Goal: Task Accomplishment & Management: Use online tool/utility

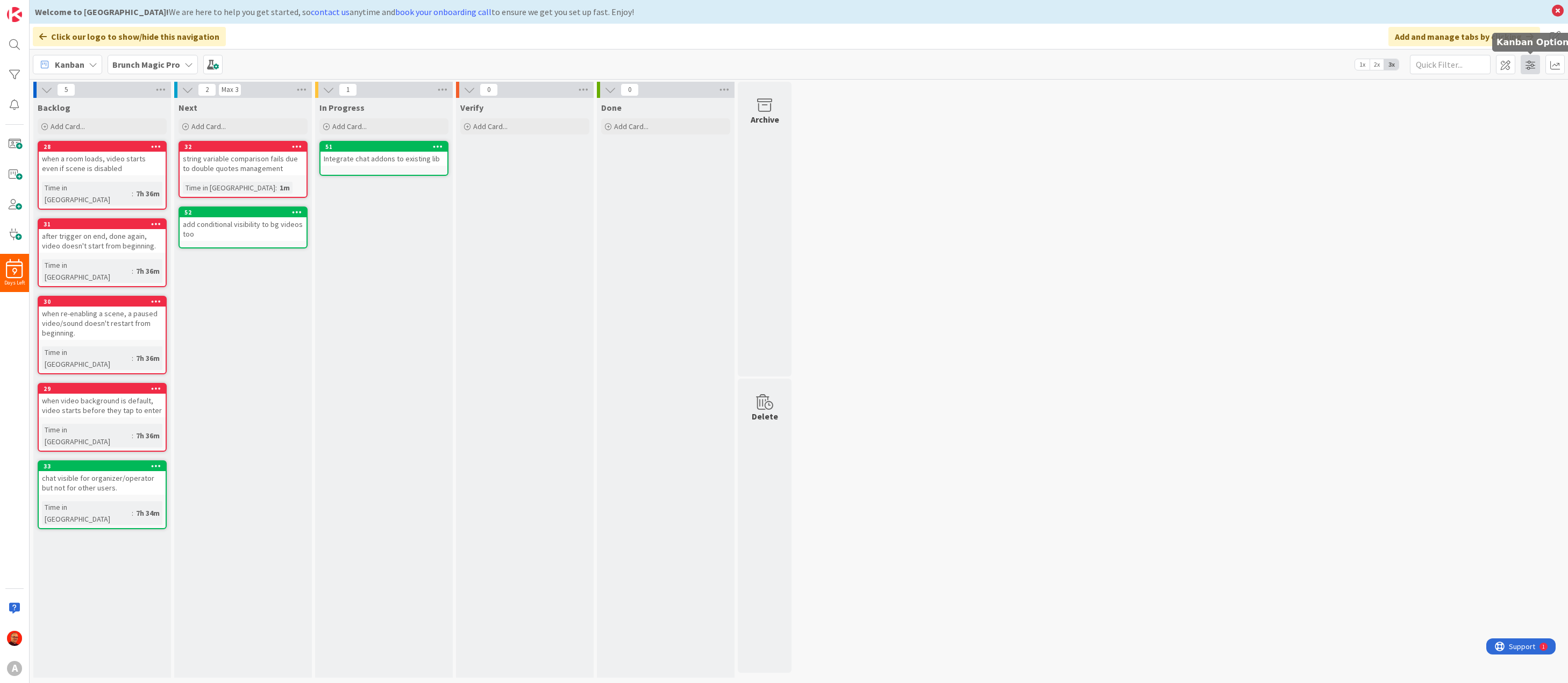
click at [1529, 62] on span at bounding box center [1530, 65] width 19 height 19
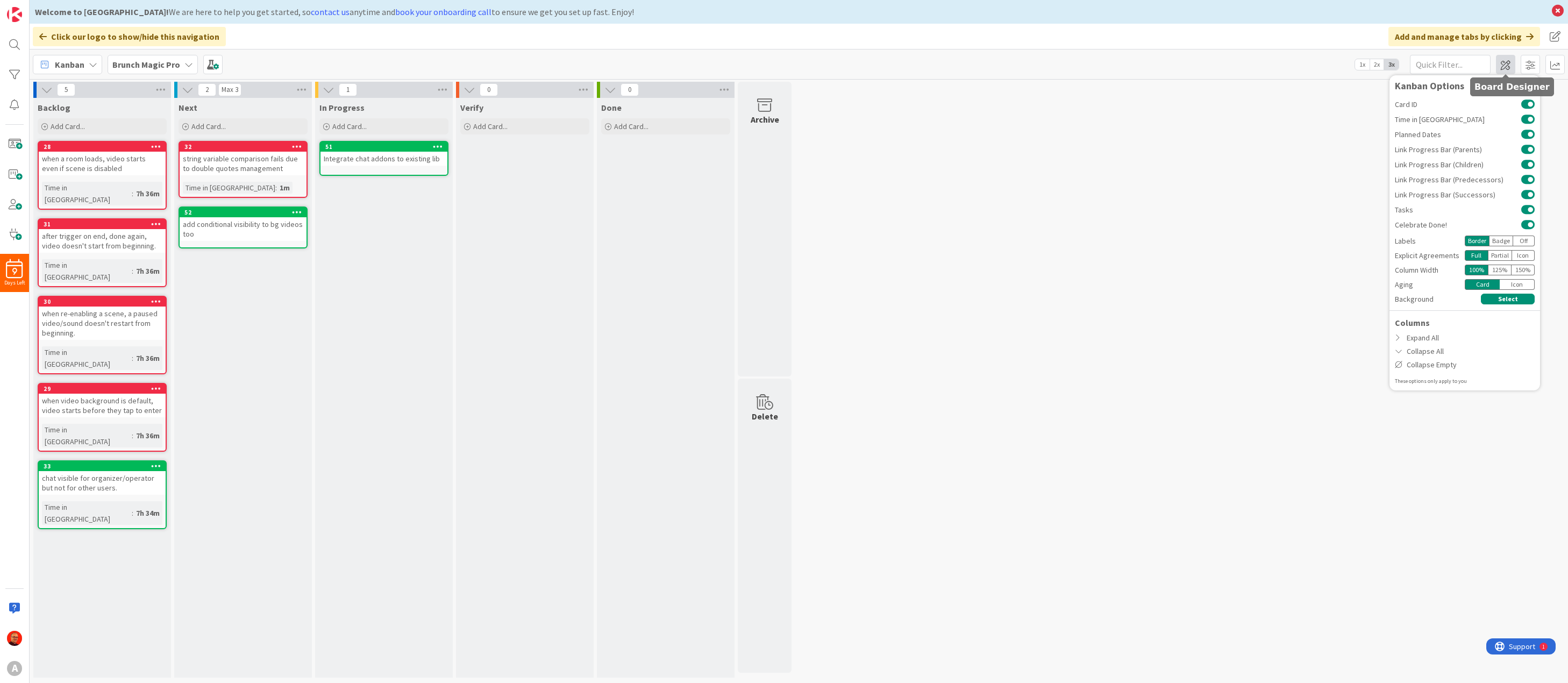
click at [1511, 62] on span at bounding box center [1506, 65] width 19 height 19
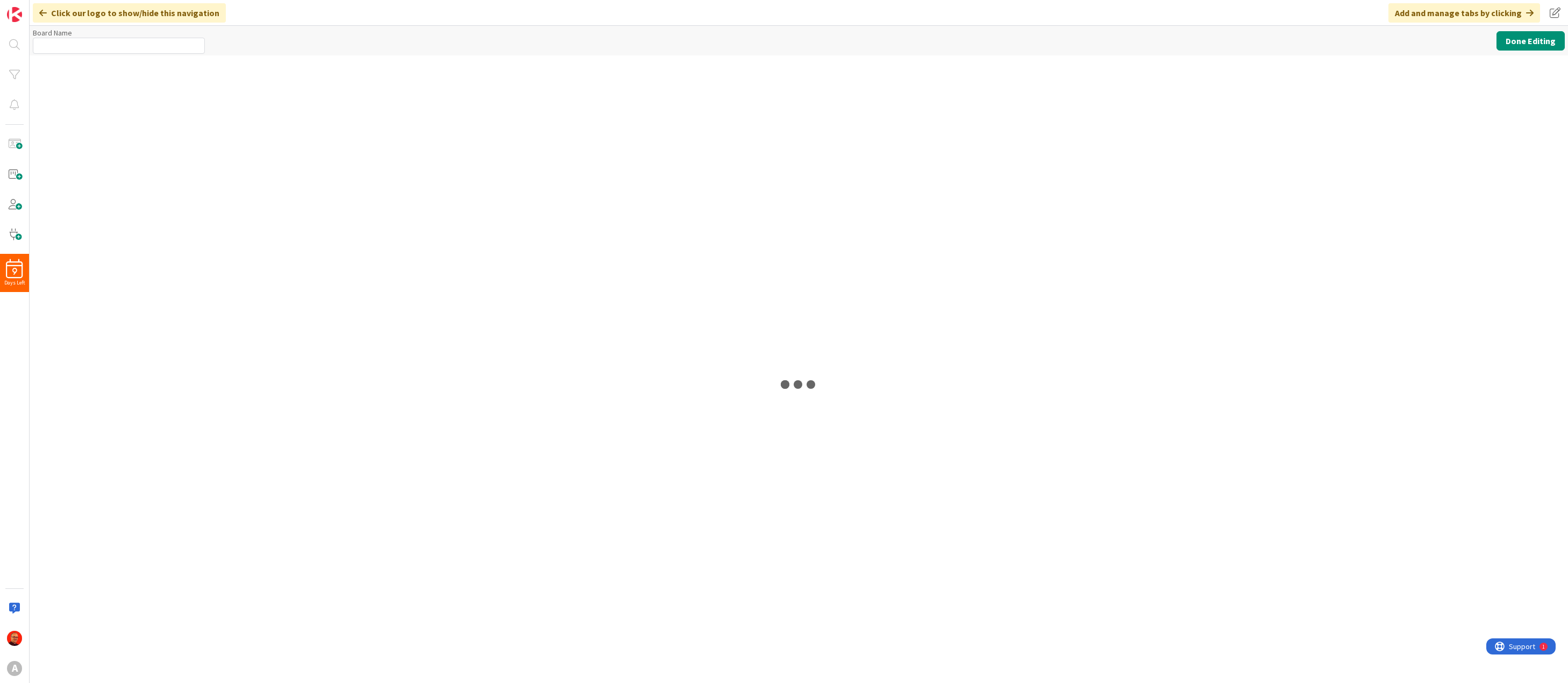
type input "Brunch Magic Pro"
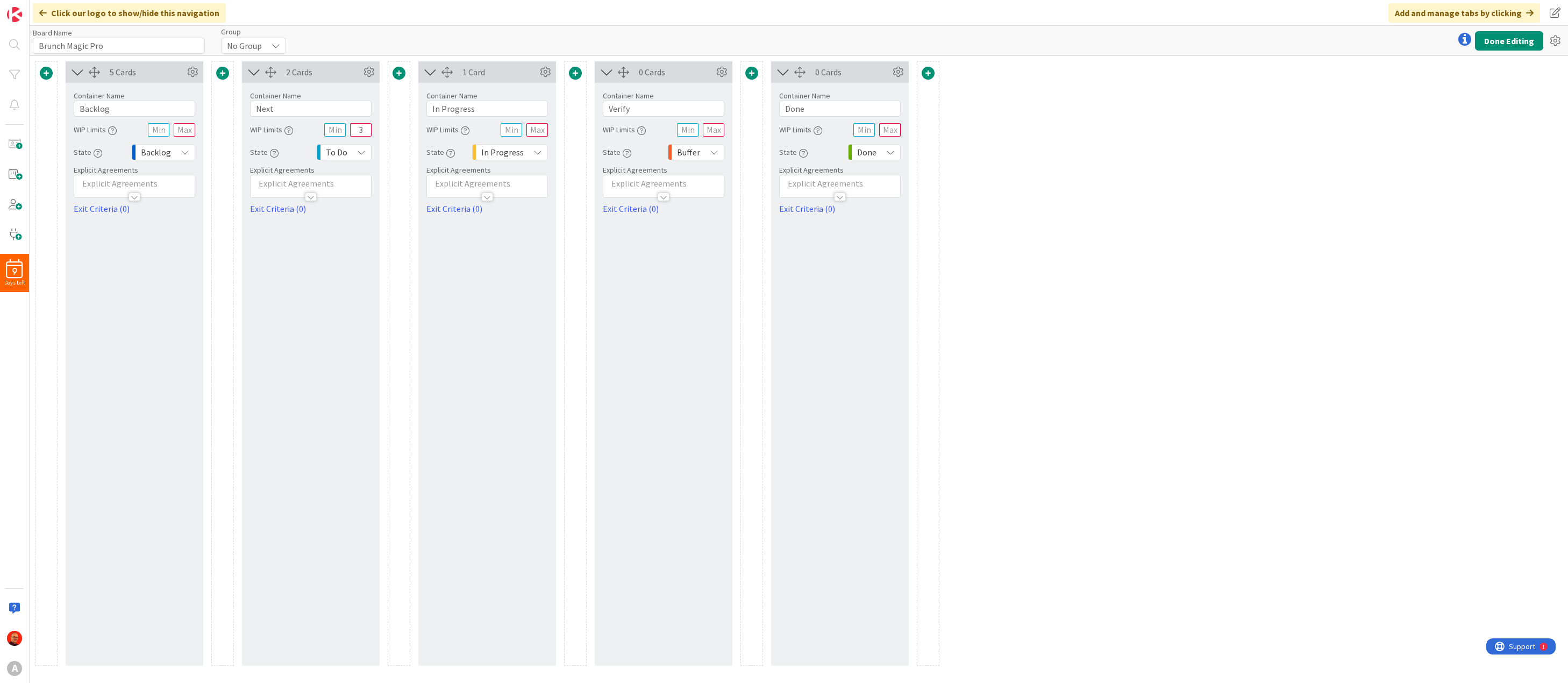
click at [396, 69] on span at bounding box center [399, 73] width 13 height 13
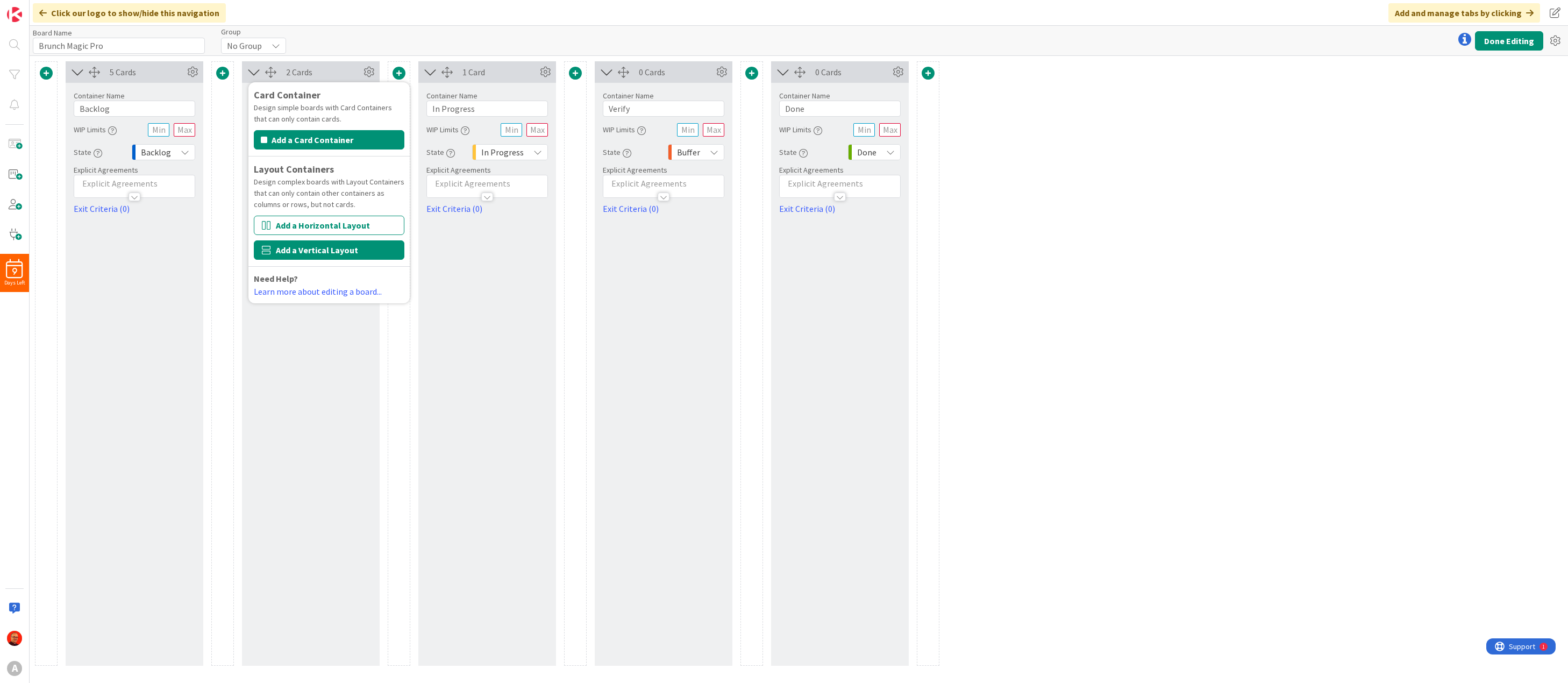
click at [307, 246] on button "Add a Vertical Layout" at bounding box center [329, 250] width 150 height 19
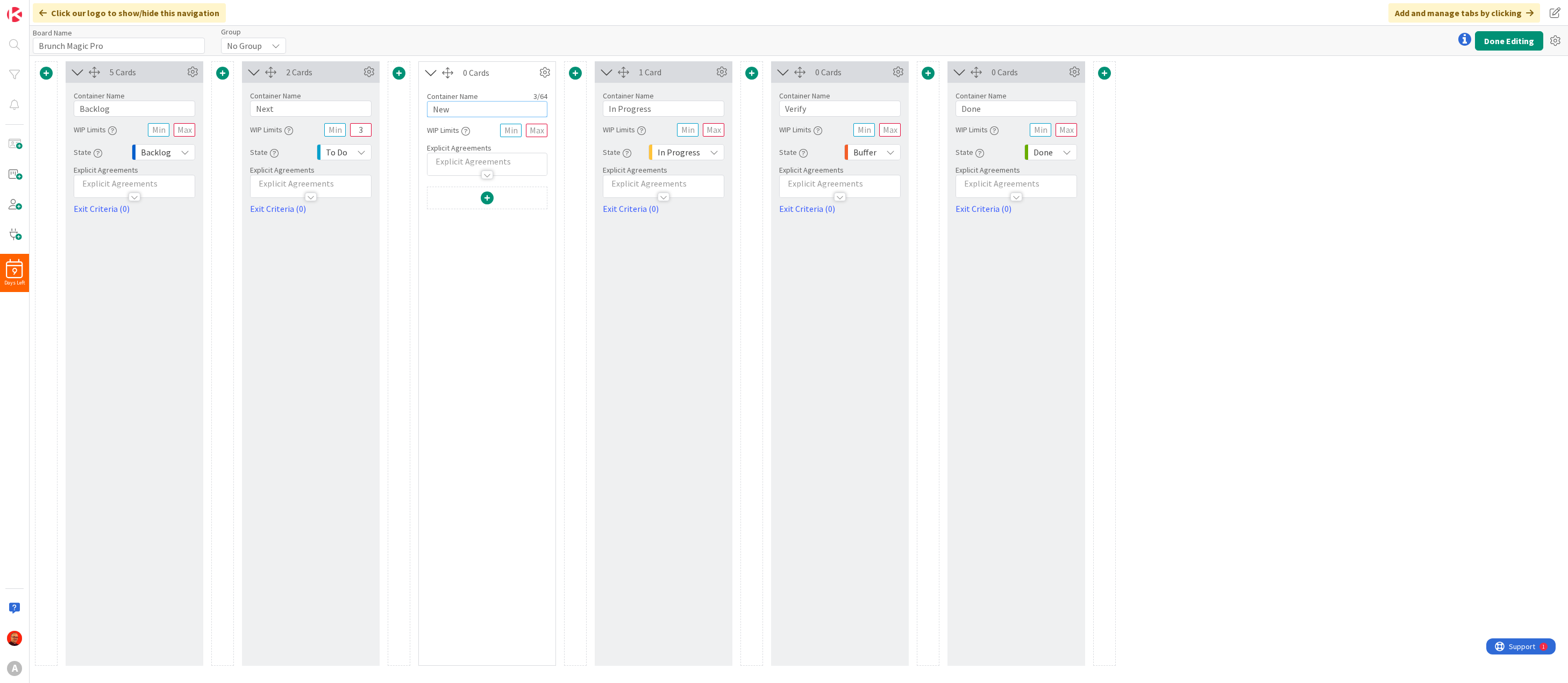
drag, startPoint x: 466, startPoint y: 107, endPoint x: 340, endPoint y: 93, distance: 126.8
click at [340, 93] on div "5 Cards Container Name 7 / 64 Backlog WIP Limits State Backlog Explicit Agreeme…" at bounding box center [575, 363] width 1081 height 604
type input "In Progress"
drag, startPoint x: 655, startPoint y: 108, endPoint x: 615, endPoint y: 108, distance: 40.0
click at [615, 108] on input "In Progress" at bounding box center [663, 108] width 122 height 16
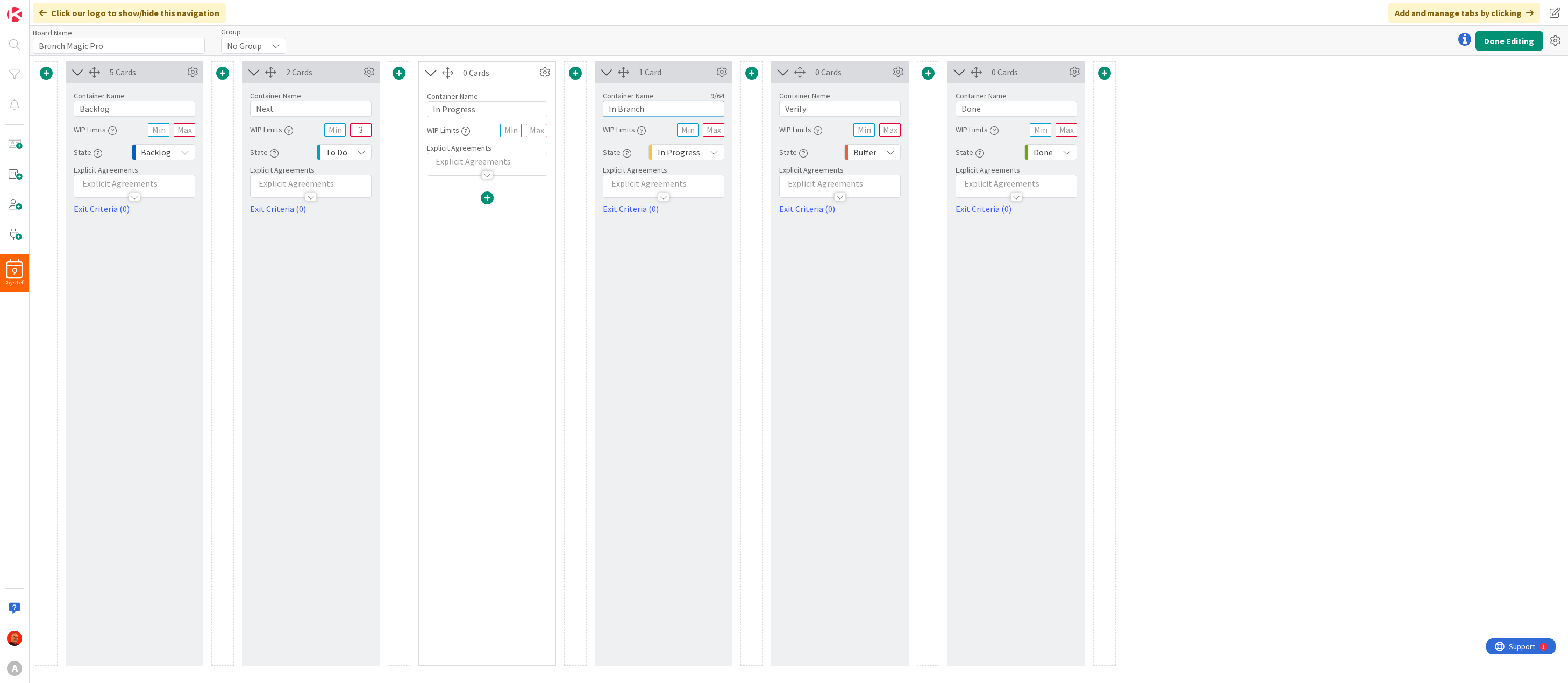
type input "In Branch"
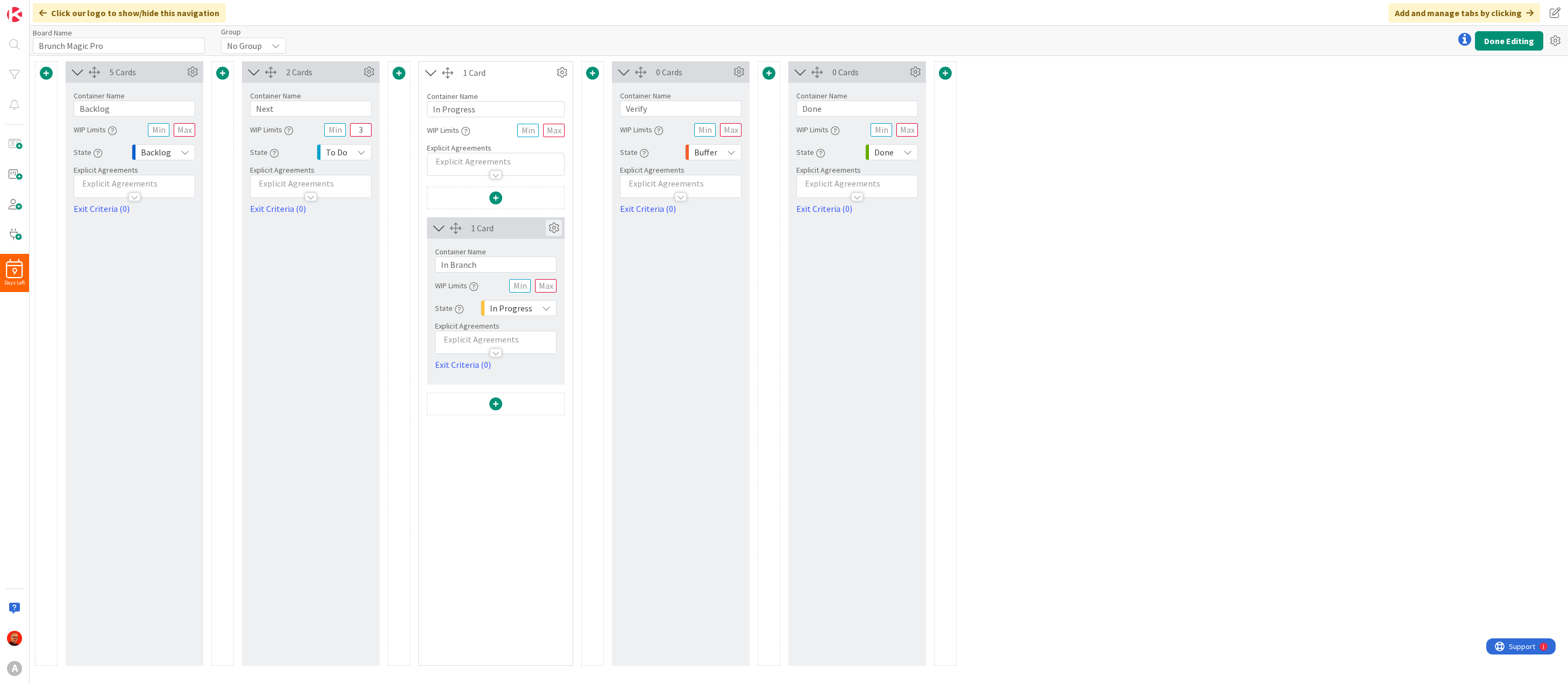
click at [556, 226] on icon at bounding box center [554, 228] width 16 height 16
click at [542, 307] on icon at bounding box center [546, 308] width 9 height 9
click at [514, 247] on div "Container Name 9 / 64 In Branch" at bounding box center [496, 256] width 122 height 34
click at [450, 267] on input "In Branch" at bounding box center [496, 264] width 122 height 16
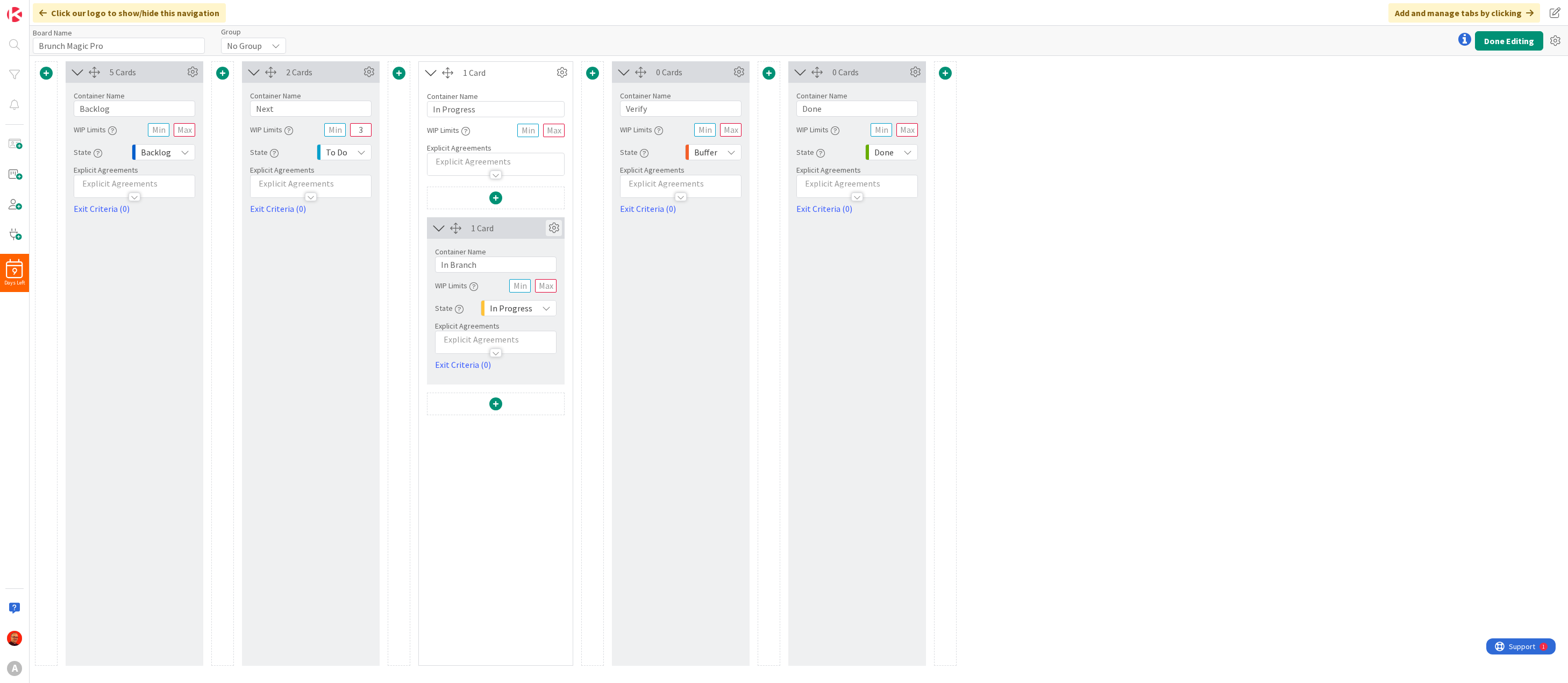
click at [557, 228] on icon at bounding box center [554, 228] width 16 height 16
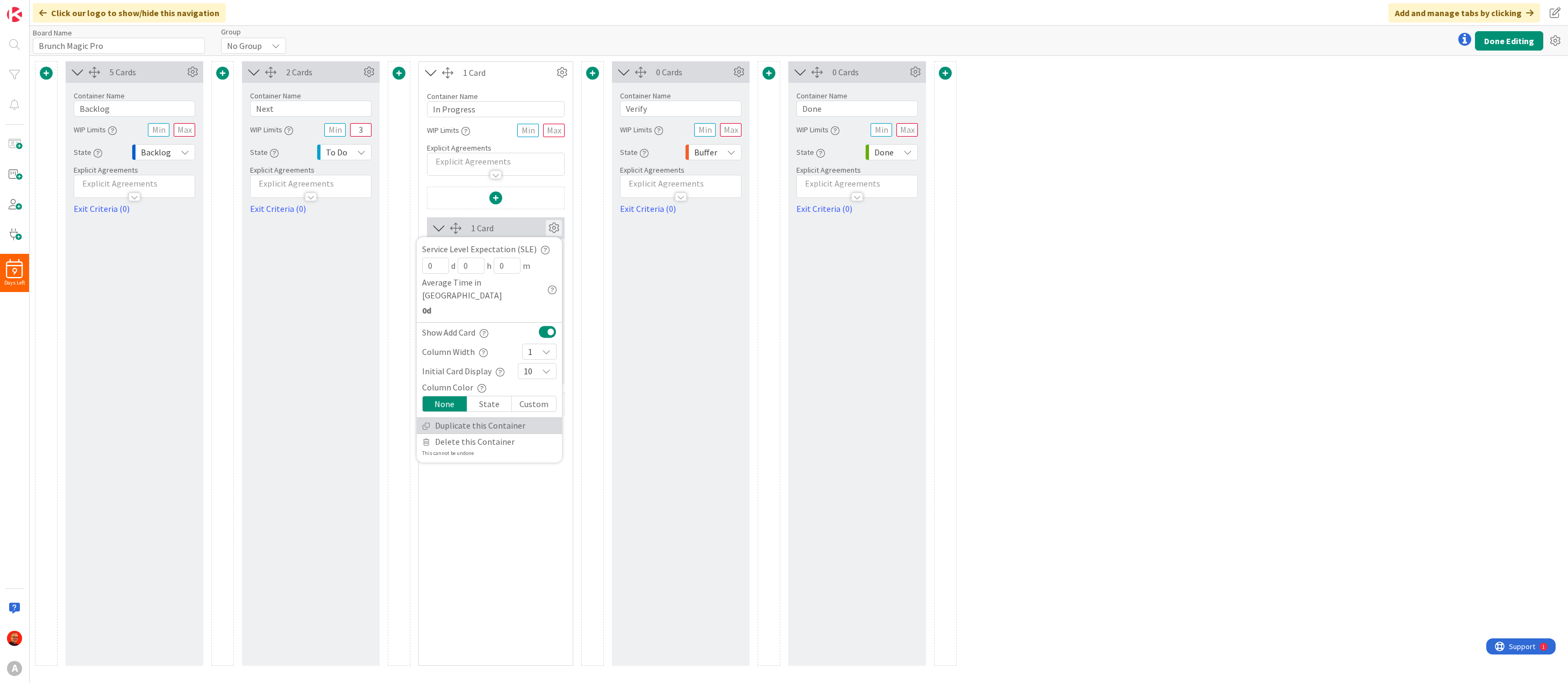
click at [486, 418] on link "Duplicate this Container" at bounding box center [489, 426] width 145 height 16
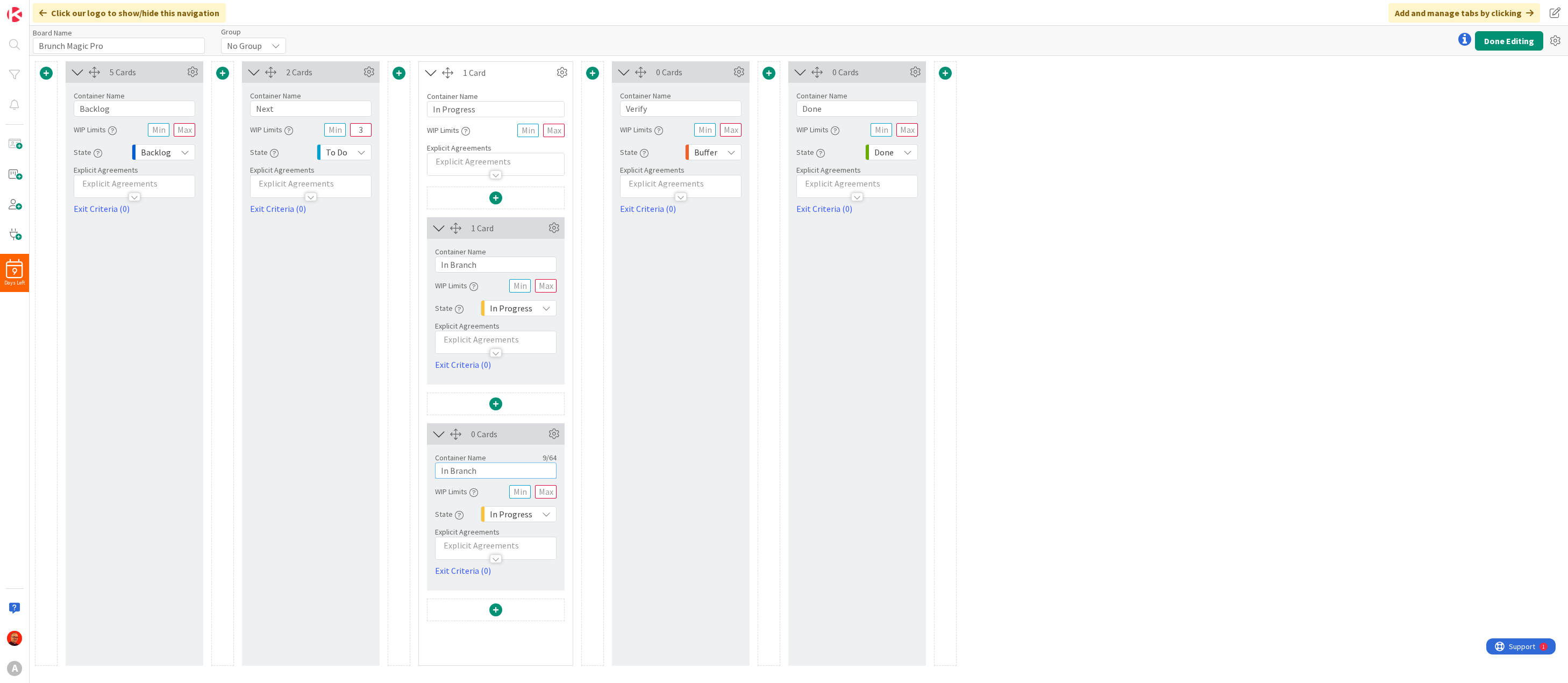
drag, startPoint x: 480, startPoint y: 471, endPoint x: 332, endPoint y: 459, distance: 148.5
click at [332, 459] on div "5 Cards Container Name 7 / 64 Backlog WIP Limits State Backlog Explicit Agreeme…" at bounding box center [495, 363] width 922 height 604
type input "I"
click at [461, 471] on input "Merge into Dev" at bounding box center [496, 471] width 122 height 16
type input "Merged into Dev"
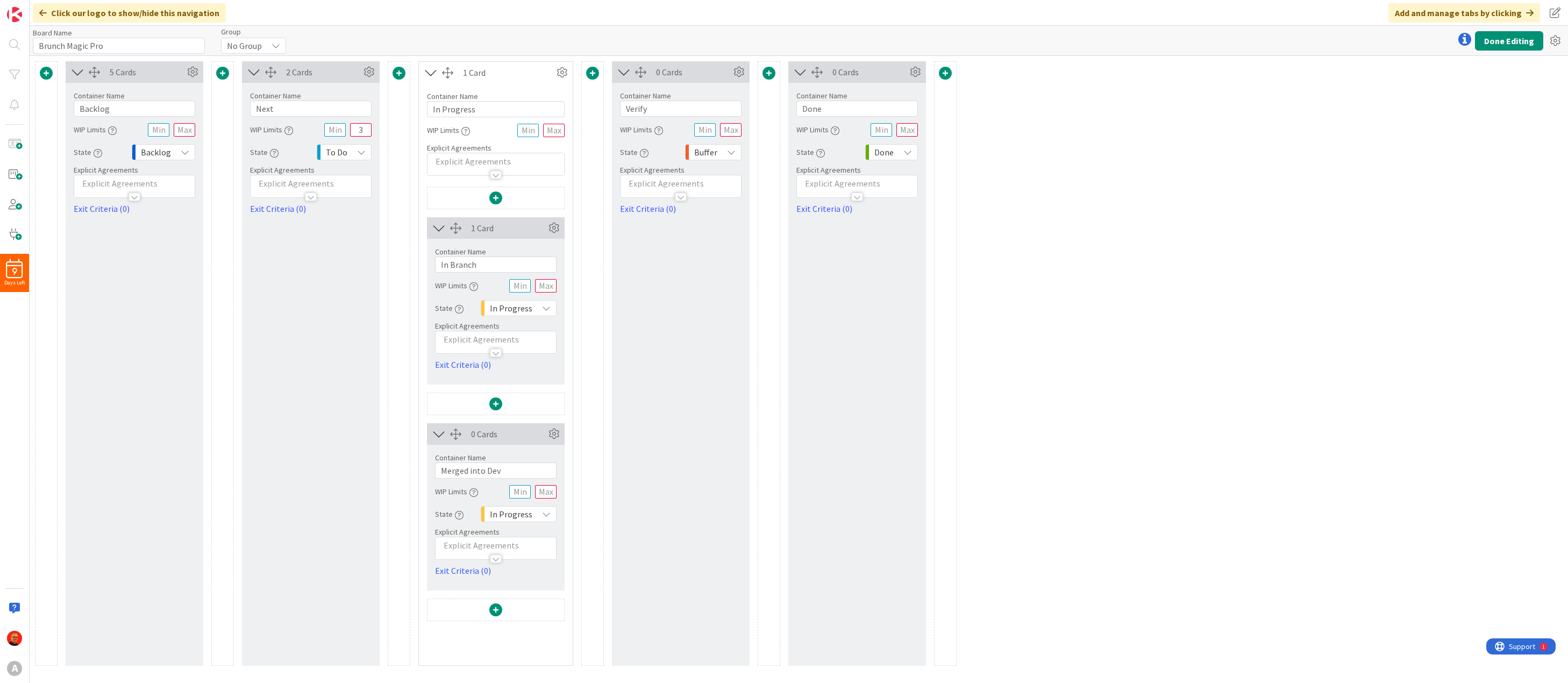
click at [419, 516] on div "1 Card Service Level Expectation (SLE) 0 d 0 h 0 m Average Time in Column 0d Sh…" at bounding box center [495, 426] width 154 height 478
click at [1502, 38] on button "Done Editing" at bounding box center [1509, 41] width 68 height 19
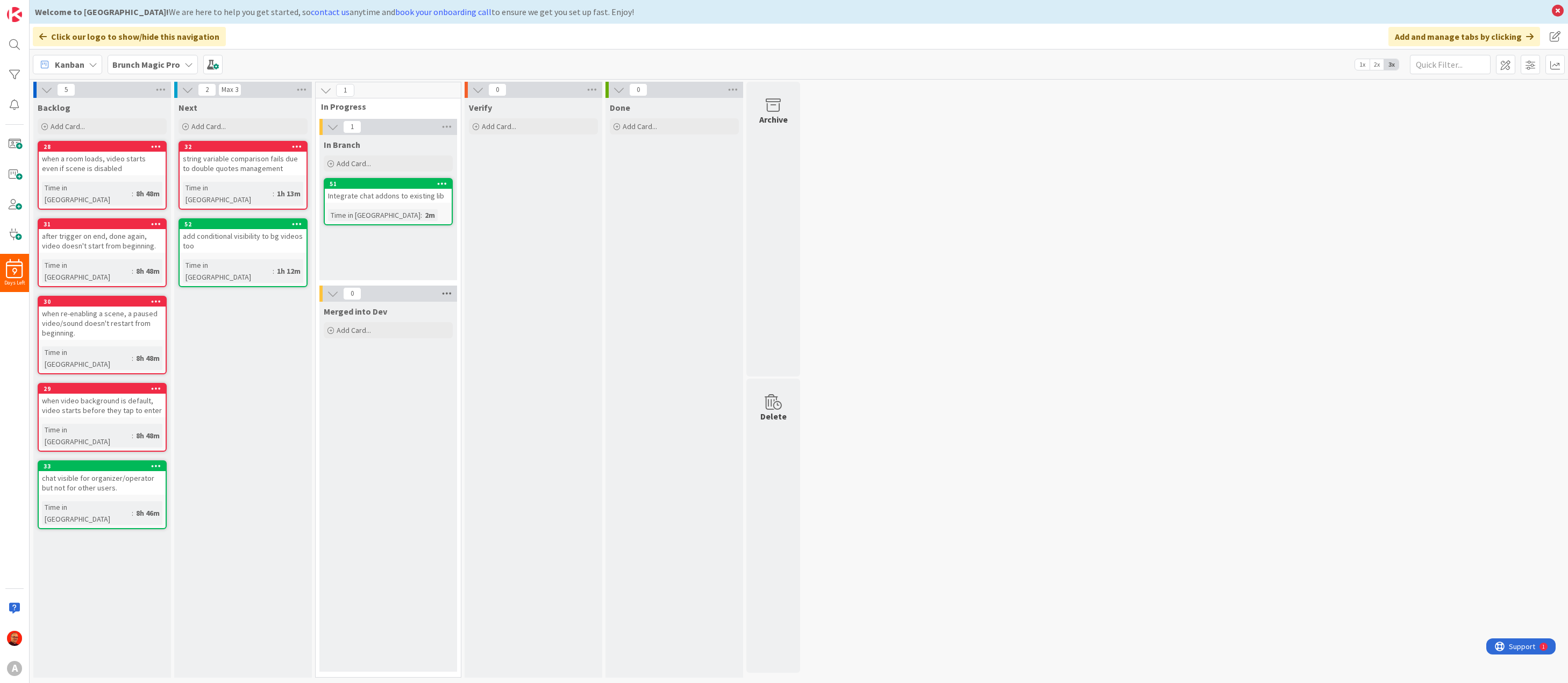
click at [447, 294] on icon at bounding box center [447, 293] width 14 height 16
click at [1536, 64] on span at bounding box center [1530, 65] width 19 height 19
click at [1506, 65] on span at bounding box center [1506, 65] width 19 height 19
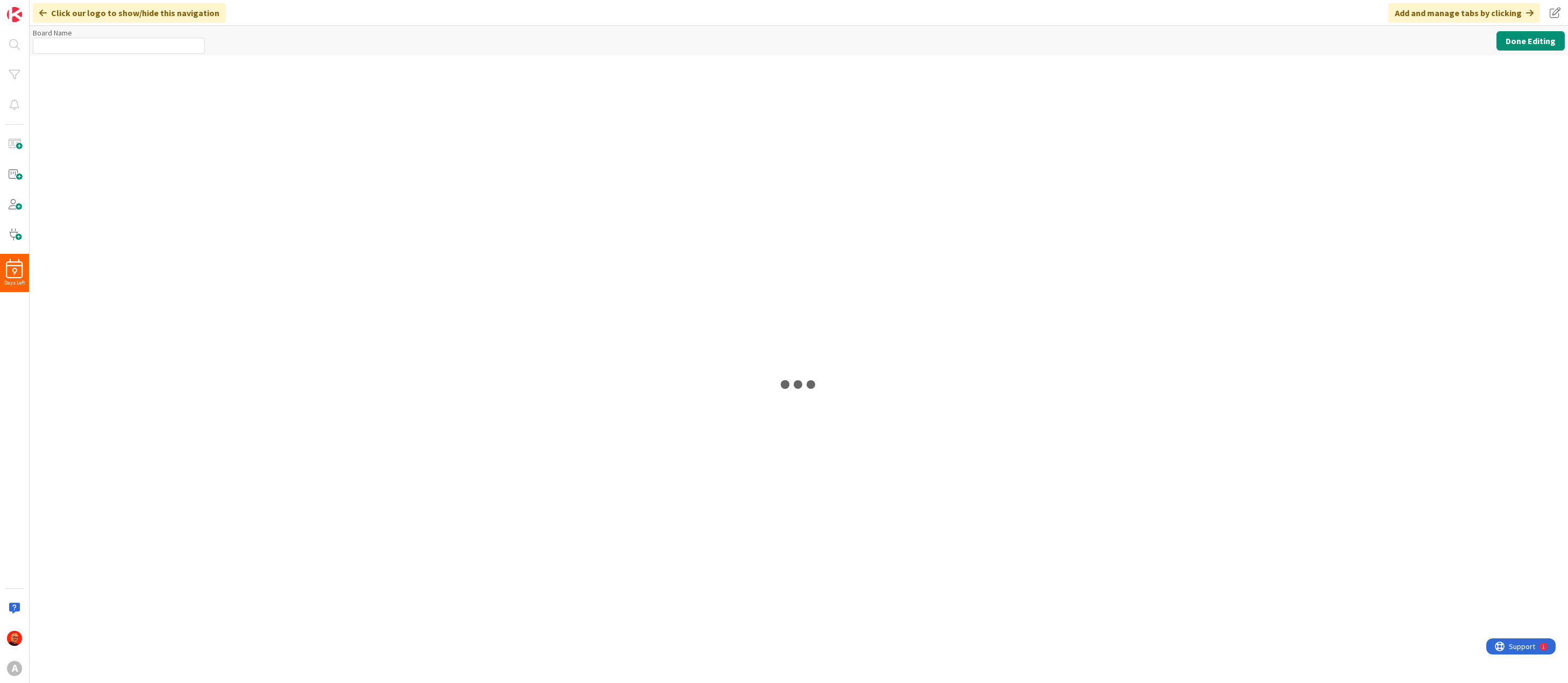
type input "Brunch Magic Pro"
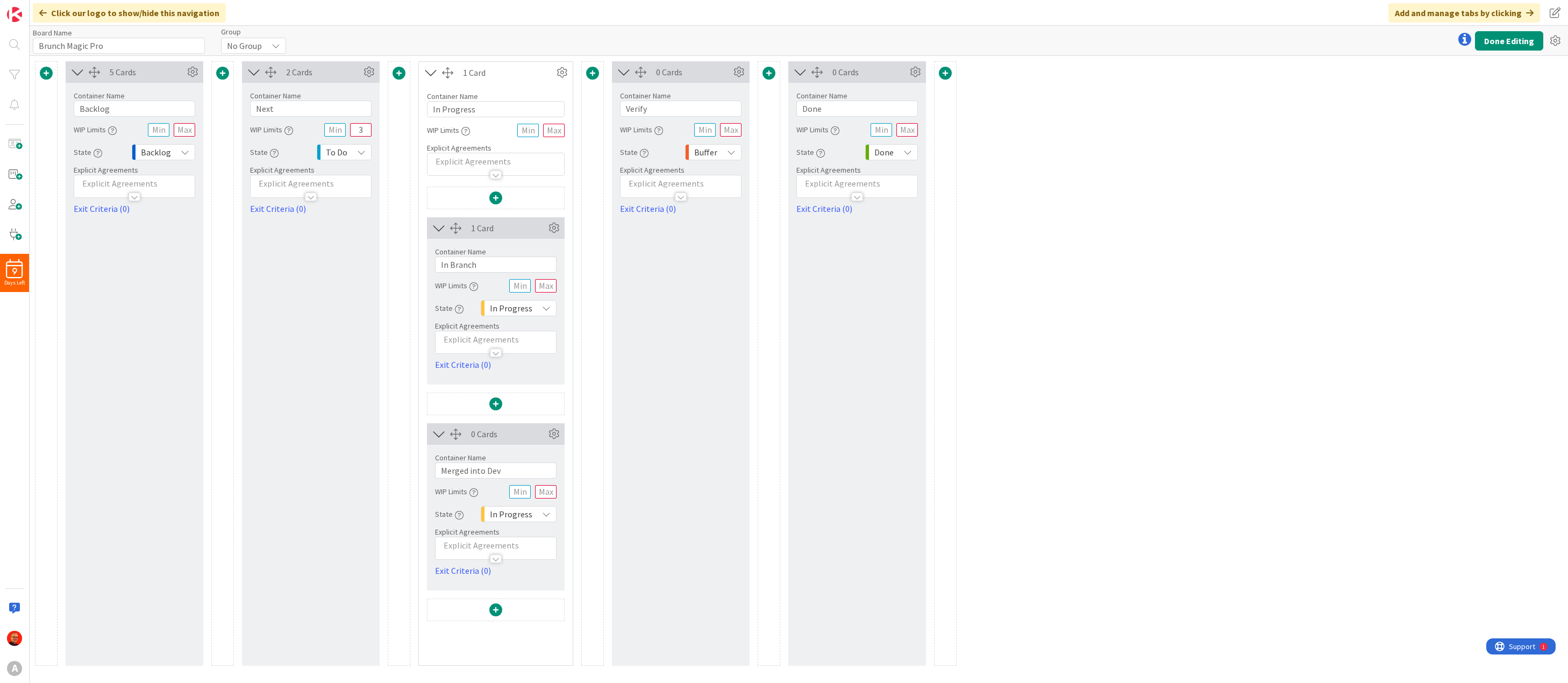
click at [537, 514] on div "In Progress" at bounding box center [519, 514] width 76 height 16
click at [541, 574] on span "Buffer" at bounding box center [554, 576] width 89 height 16
click at [645, 156] on icon "button" at bounding box center [644, 153] width 9 height 9
click at [714, 264] on link "Learn more..." at bounding box center [718, 269] width 145 height 19
click at [716, 259] on link "Learn more..." at bounding box center [718, 269] width 145 height 19
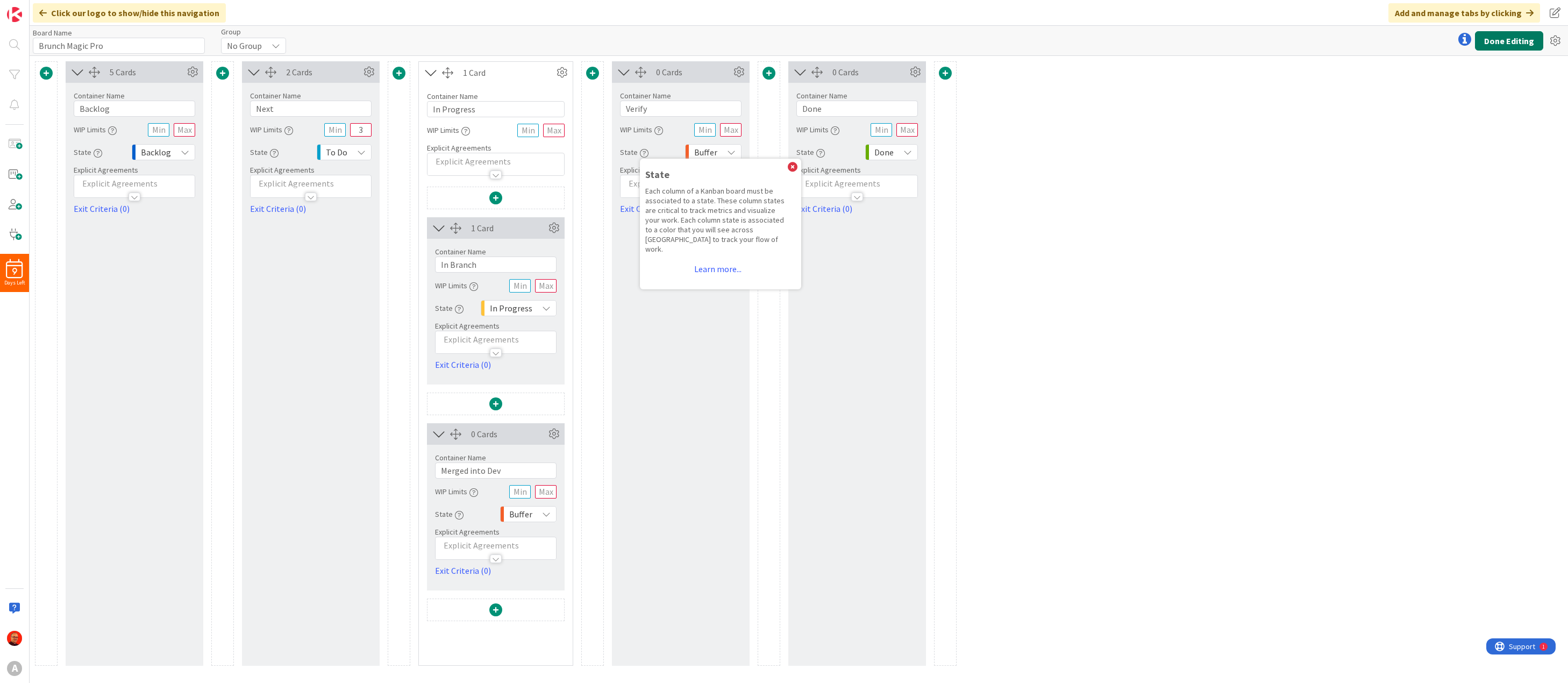
click at [1512, 41] on button "Done Editing" at bounding box center [1509, 41] width 68 height 19
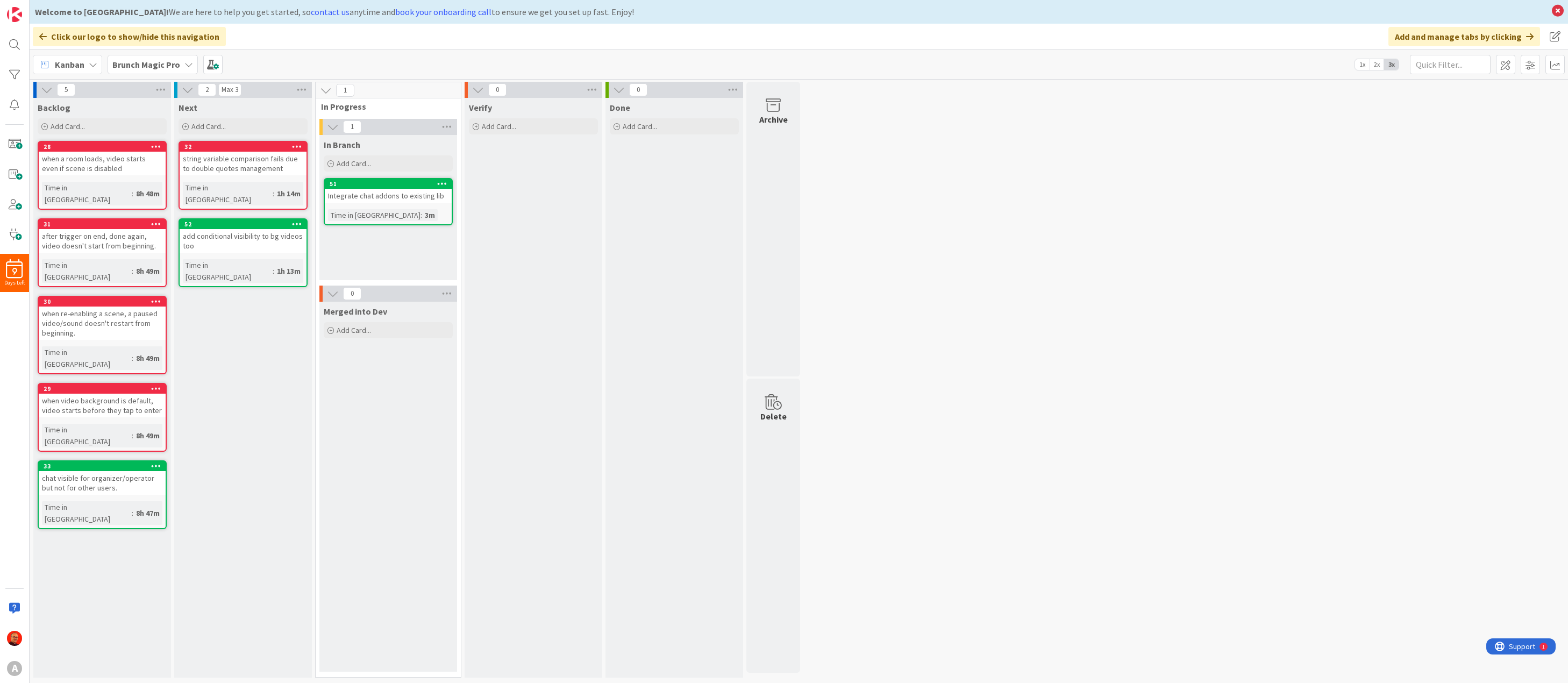
click at [348, 145] on span "In Branch" at bounding box center [342, 145] width 37 height 11
click at [1006, 246] on div "5 Backlog Add Card... 28 when a room loads, video starts even if scene is disab…" at bounding box center [799, 382] width 1534 height 601
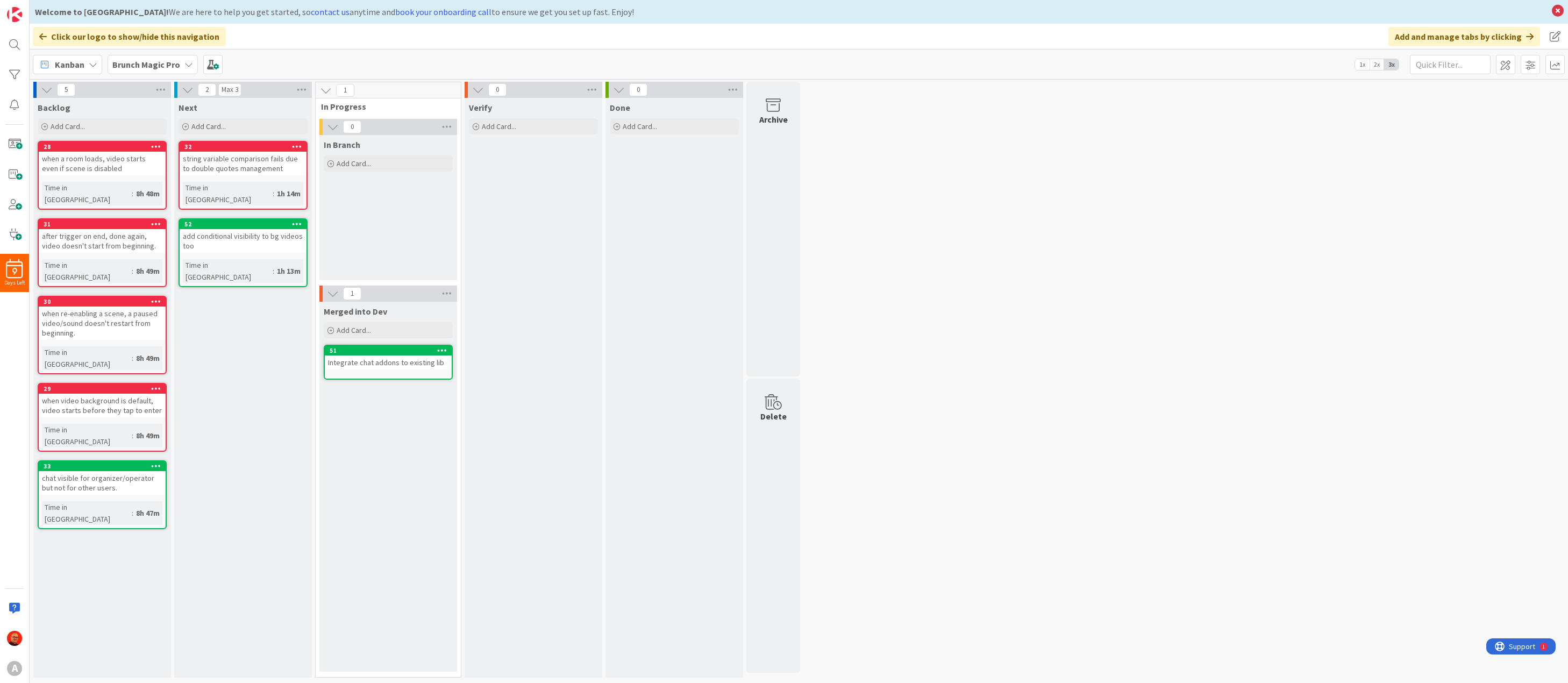
click at [974, 237] on div "5 Backlog Add Card... 28 when a room loads, video starts even if scene is disab…" at bounding box center [799, 382] width 1534 height 601
